Goal: Navigation & Orientation: Go to known website

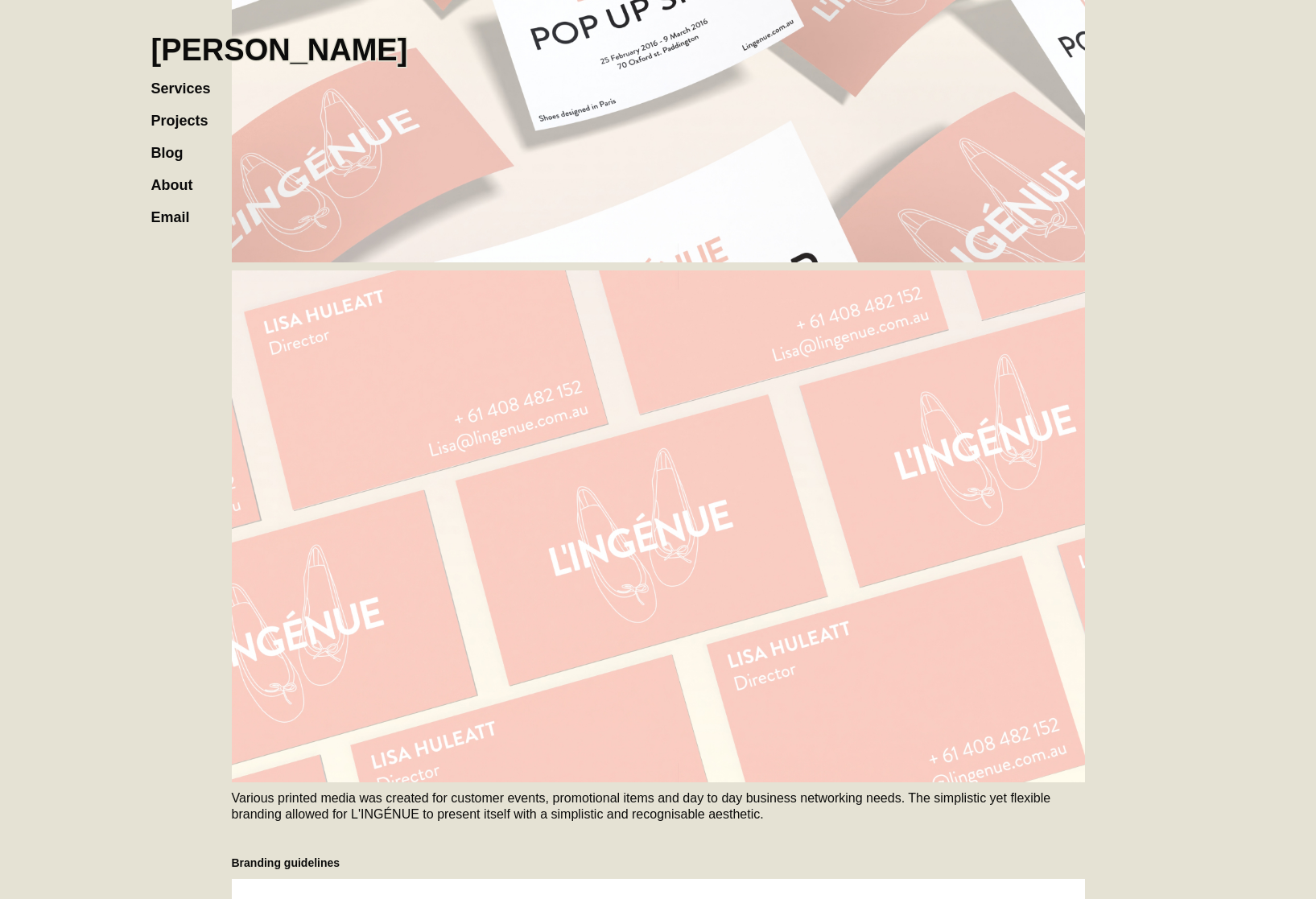
scroll to position [2674, 0]
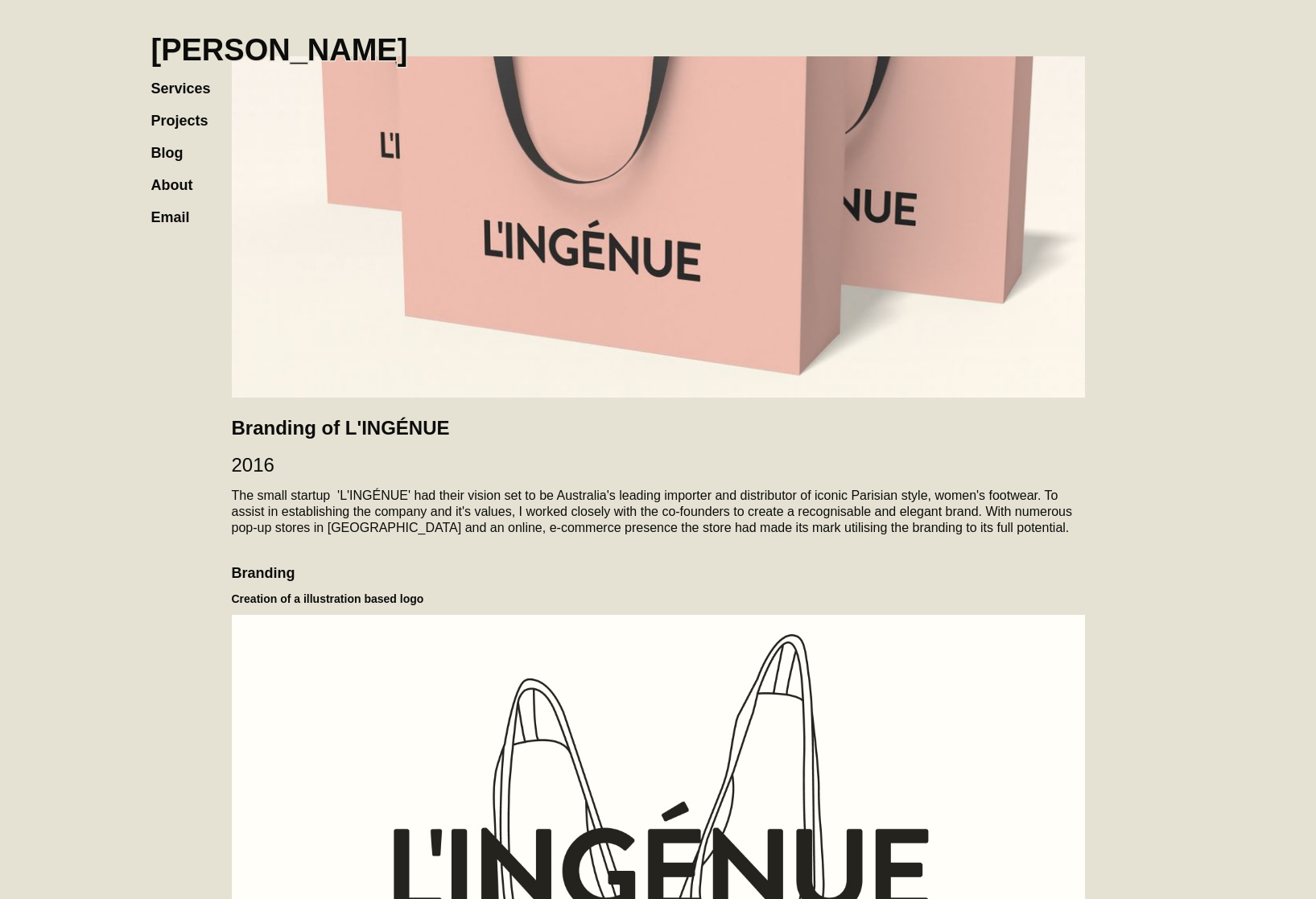
scroll to position [2674, 0]
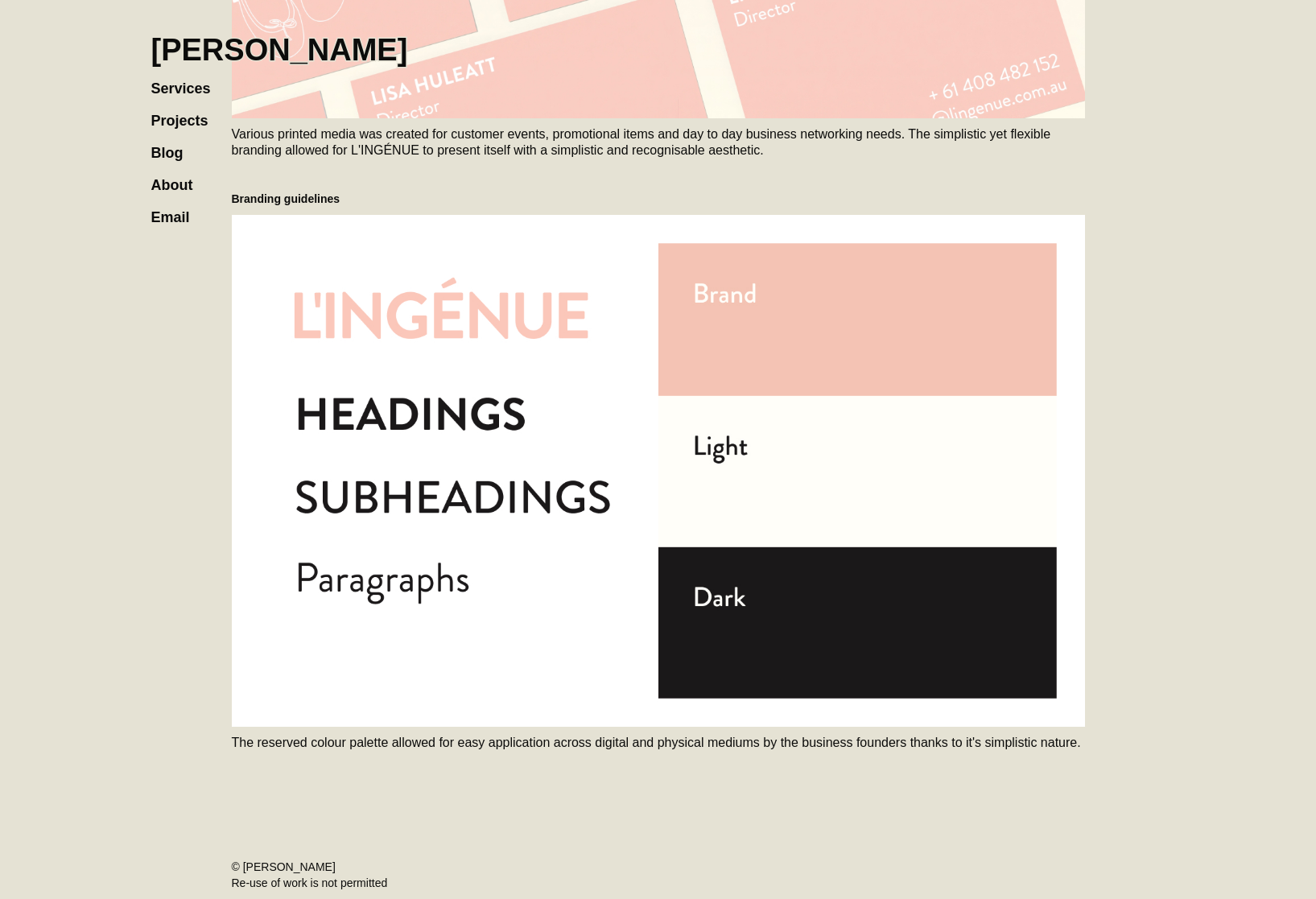
click at [214, 45] on h1 "[PERSON_NAME]" at bounding box center [279, 50] width 257 height 36
